Goal: Task Accomplishment & Management: Use online tool/utility

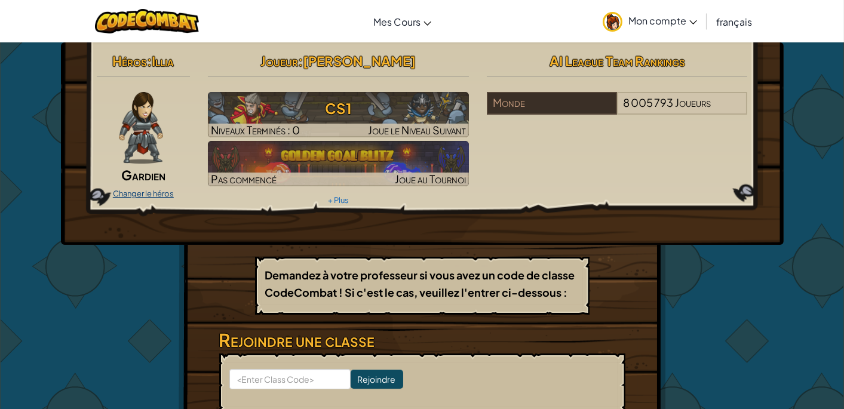
click at [149, 189] on link "Changer le héros" at bounding box center [143, 194] width 61 height 10
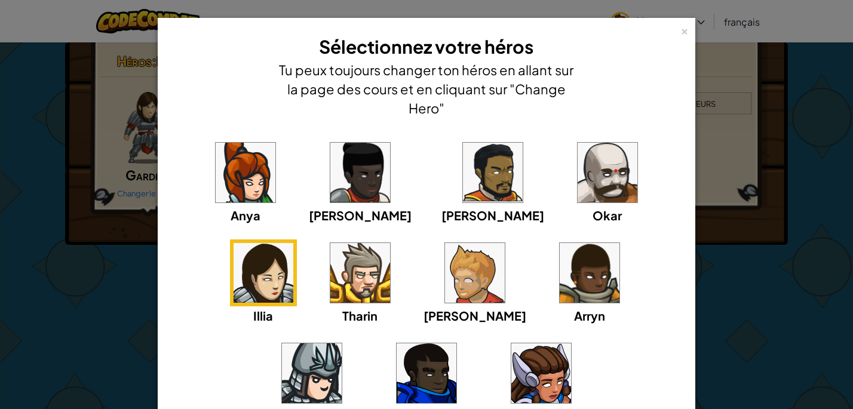
click at [252, 177] on img at bounding box center [246, 173] width 60 height 60
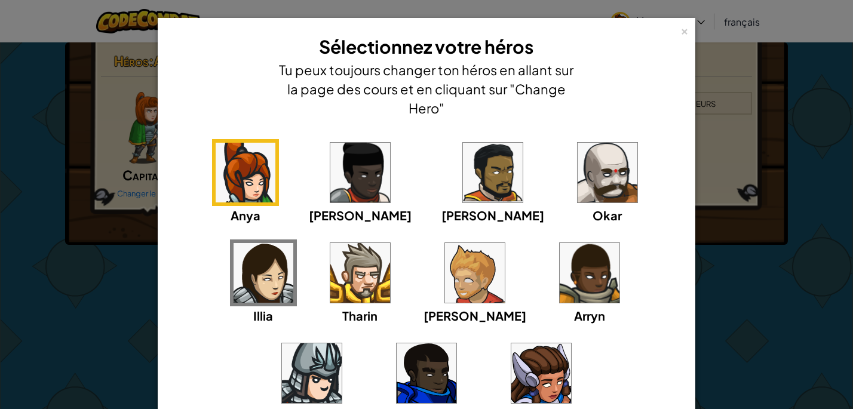
click at [139, 172] on div "× Sélectionnez votre héros Tu peux toujours changer ton héros en allant sur la …" at bounding box center [426, 204] width 853 height 409
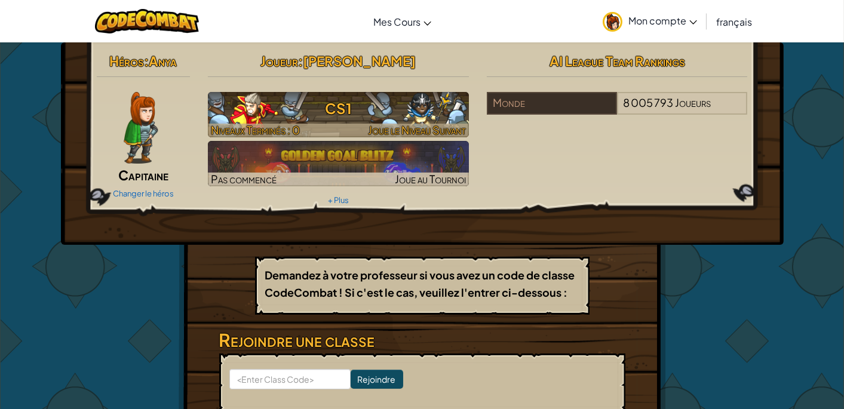
click at [355, 114] on h3 "CS1" at bounding box center [338, 108] width 261 height 27
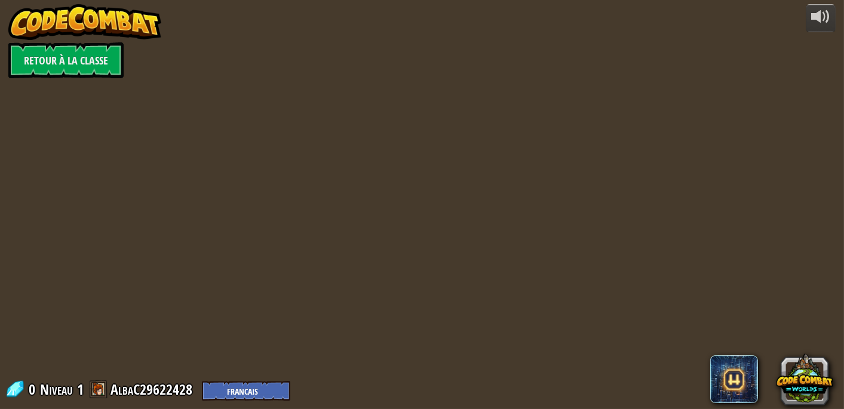
select select "fr"
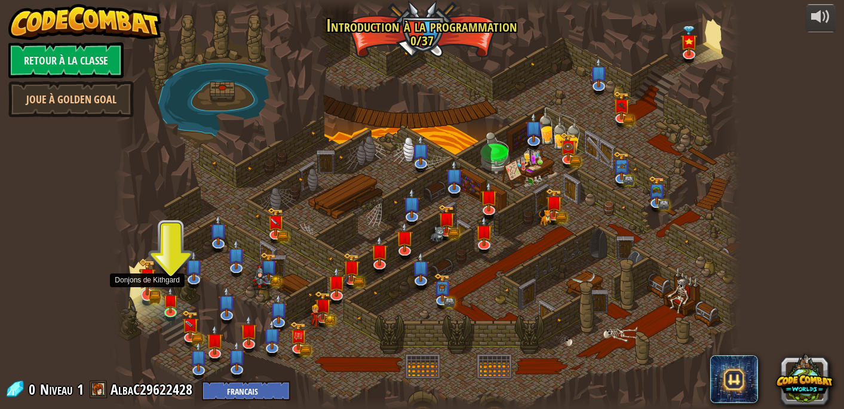
click at [156, 293] on img at bounding box center [147, 277] width 17 height 38
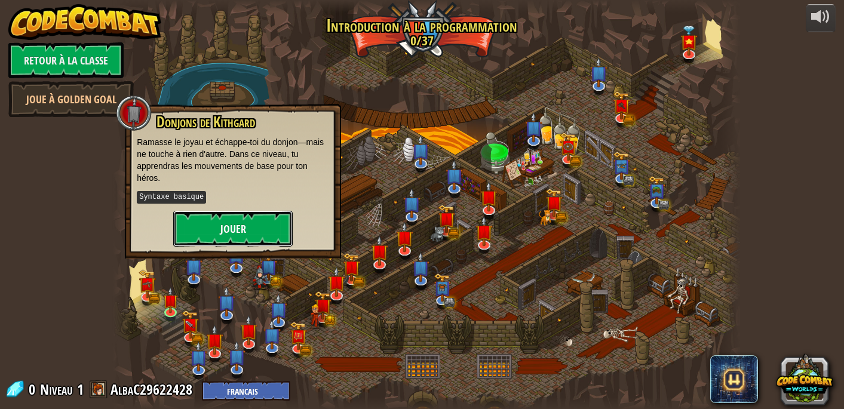
click at [209, 223] on button "Jouer" at bounding box center [233, 229] width 120 height 36
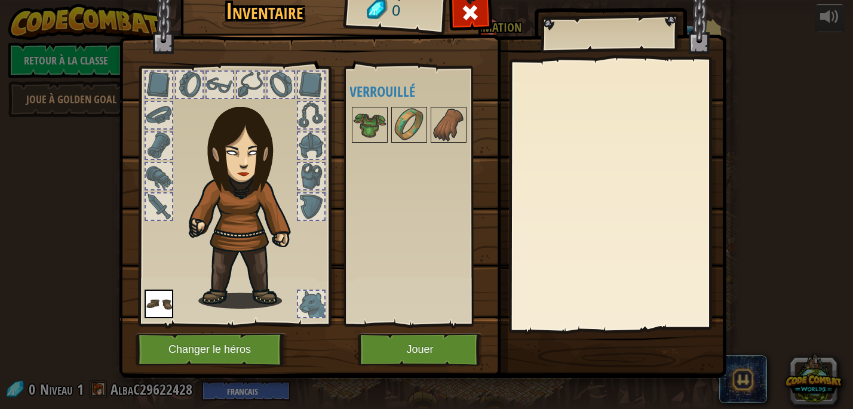
click at [304, 313] on div at bounding box center [311, 304] width 26 height 26
click at [311, 210] on div at bounding box center [311, 207] width 26 height 26
click at [309, 182] on div at bounding box center [311, 176] width 26 height 26
click at [307, 291] on div at bounding box center [311, 304] width 26 height 26
click at [160, 300] on img at bounding box center [159, 304] width 29 height 29
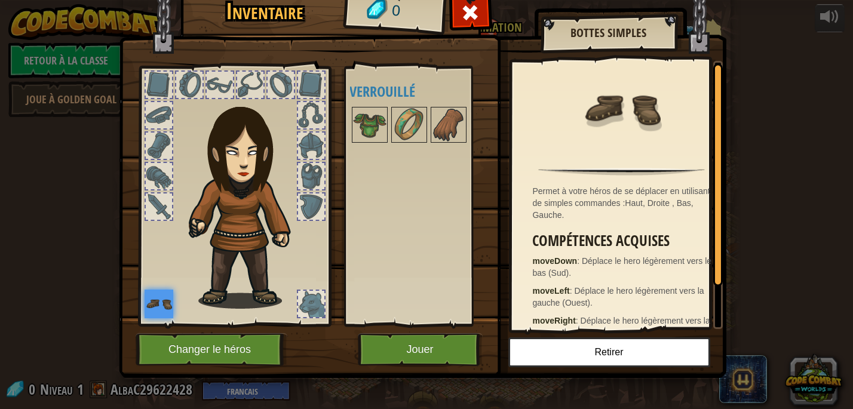
scroll to position [51, 0]
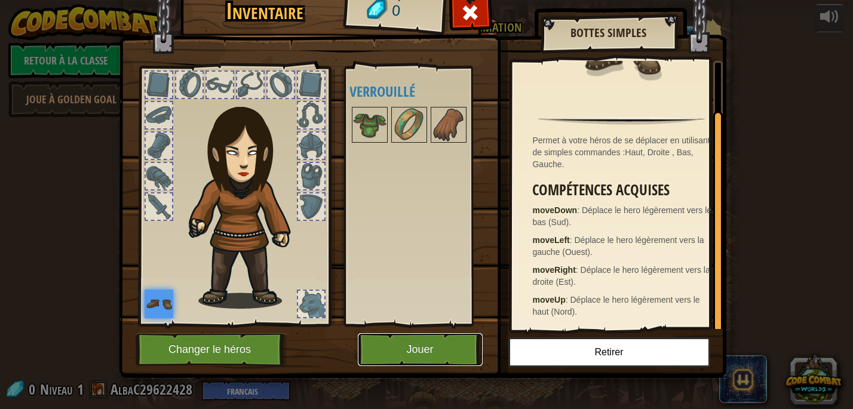
click at [413, 357] on button "Jouer" at bounding box center [420, 349] width 125 height 33
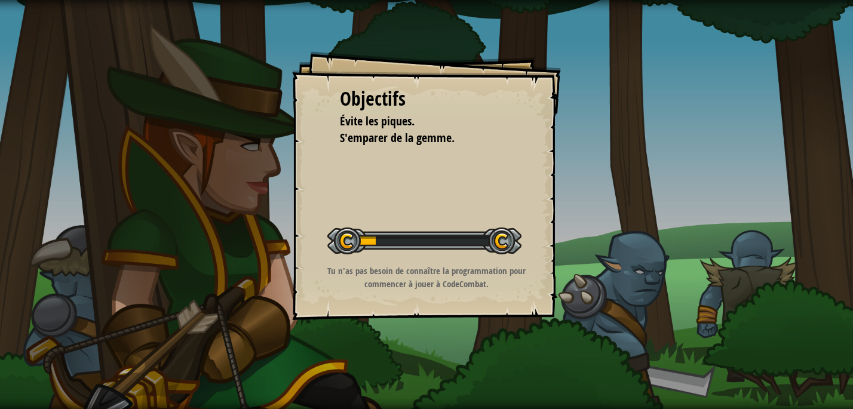
click at [505, 244] on div at bounding box center [424, 241] width 194 height 27
